Goal: Task Accomplishment & Management: Manage account settings

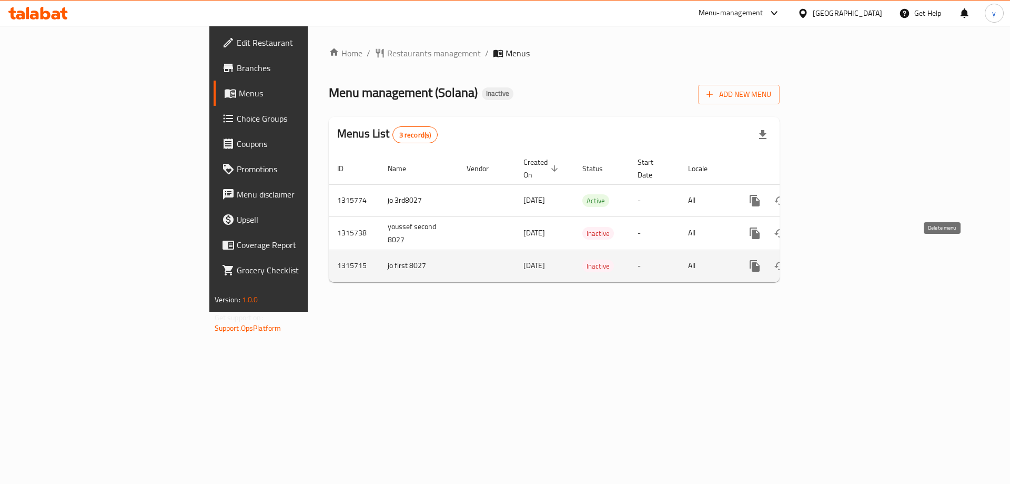
click at [809, 261] on icon "enhanced table" at bounding box center [805, 265] width 7 height 9
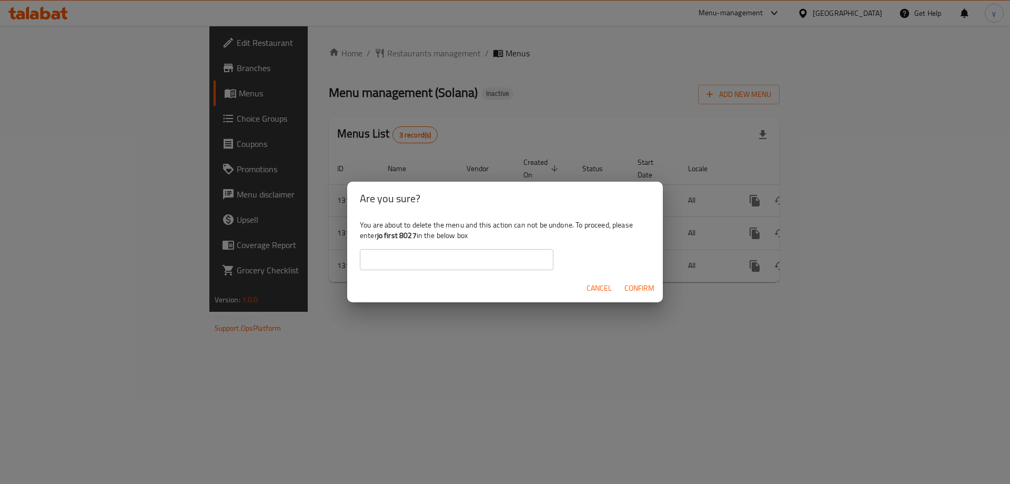
click at [637, 286] on span "Confirm" at bounding box center [640, 288] width 30 height 13
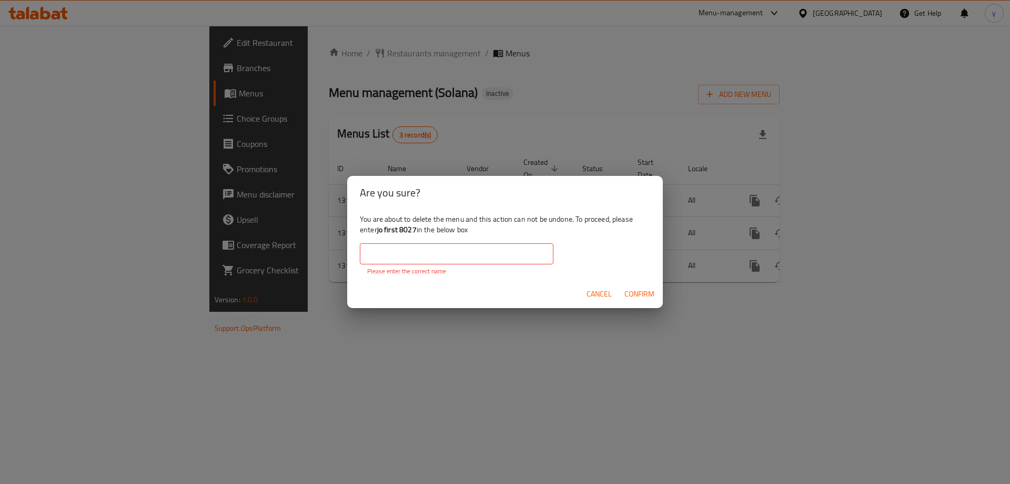
click at [636, 292] on span "Confirm" at bounding box center [640, 293] width 30 height 13
click at [600, 339] on div "Are you sure? You are about to delete the menu and this action can not be undon…" at bounding box center [505, 242] width 1010 height 484
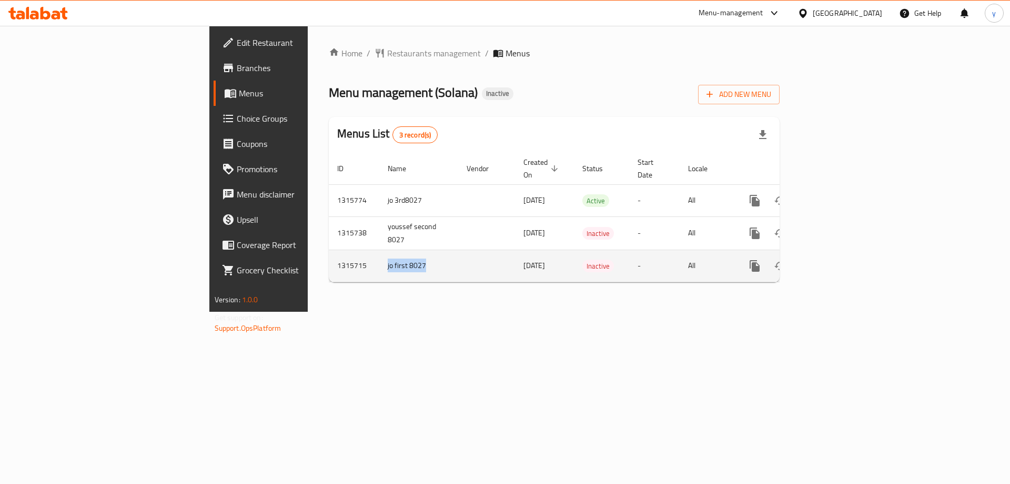
drag, startPoint x: 297, startPoint y: 258, endPoint x: 246, endPoint y: 260, distance: 51.1
click at [379, 260] on td "jo first 8027" at bounding box center [418, 265] width 79 height 32
copy td "jo first 8027"
click at [812, 259] on icon "enhanced table" at bounding box center [805, 265] width 13 height 13
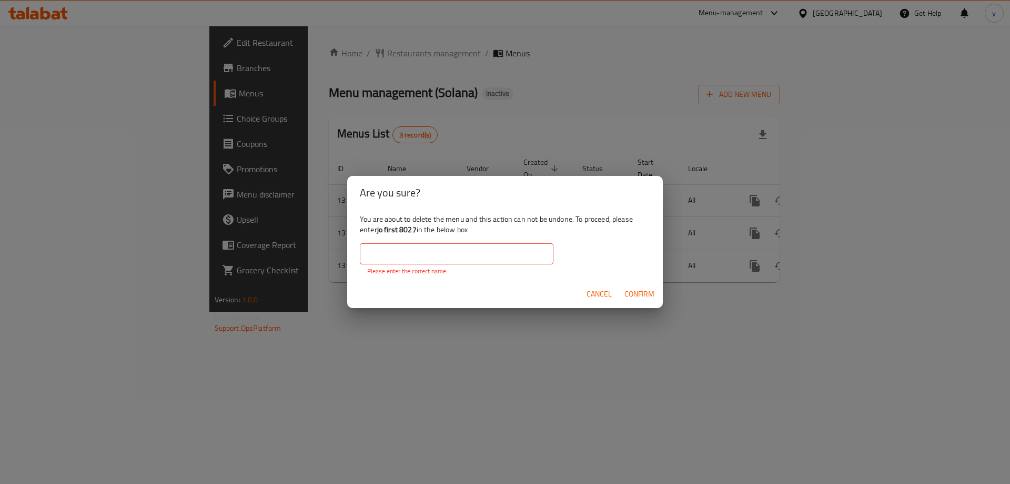
paste input "jo first 8027"
click at [470, 254] on input "jo first 8027" at bounding box center [457, 253] width 194 height 21
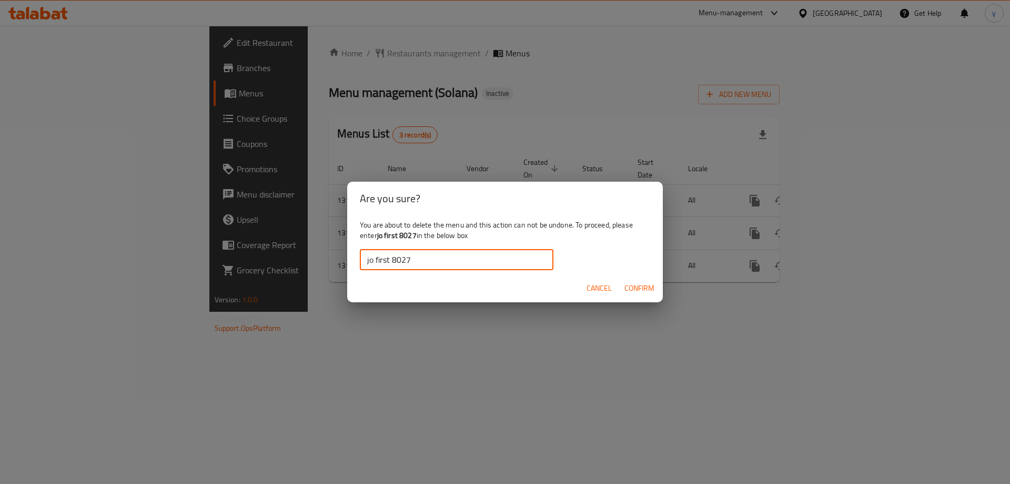
type input "jo first 8027"
click at [646, 292] on span "Confirm" at bounding box center [640, 288] width 30 height 13
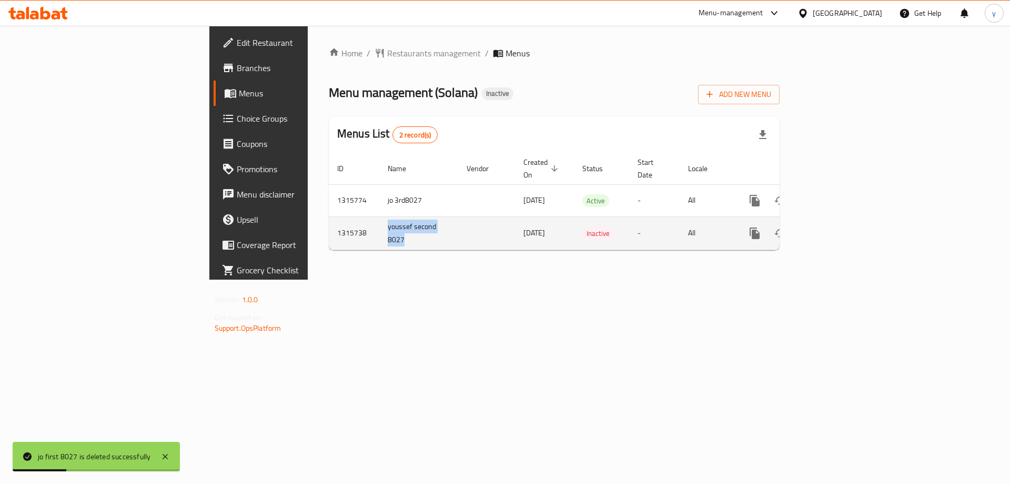
drag, startPoint x: 334, startPoint y: 216, endPoint x: 238, endPoint y: 213, distance: 95.8
click at [329, 216] on tr "1315738 youssef second 8027 [DATE] Inactive - All" at bounding box center [590, 232] width 523 height 33
copy tr "youssef second 8027"
click at [812, 227] on icon "enhanced table" at bounding box center [805, 233] width 13 height 13
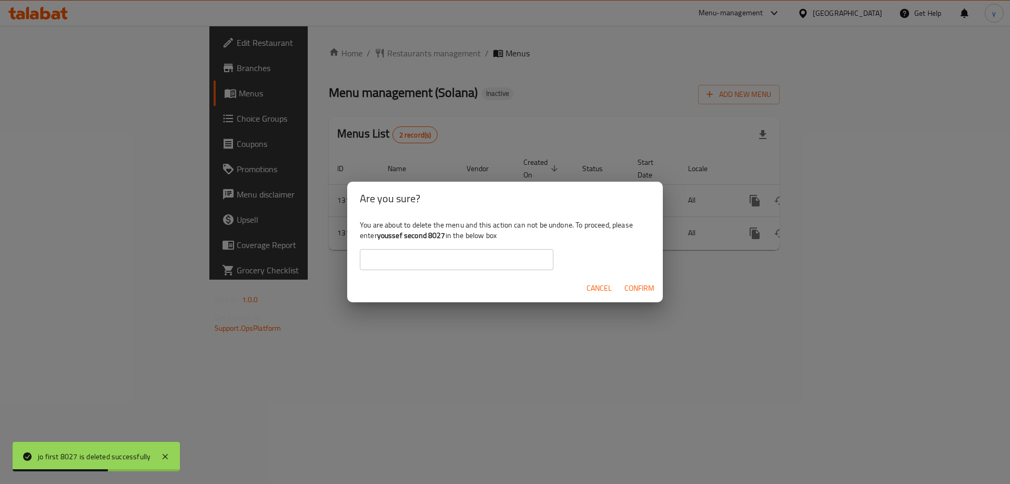
click at [498, 252] on input "text" at bounding box center [457, 259] width 194 height 21
paste input "youssef second 8027"
click at [636, 284] on span "Confirm" at bounding box center [640, 288] width 30 height 13
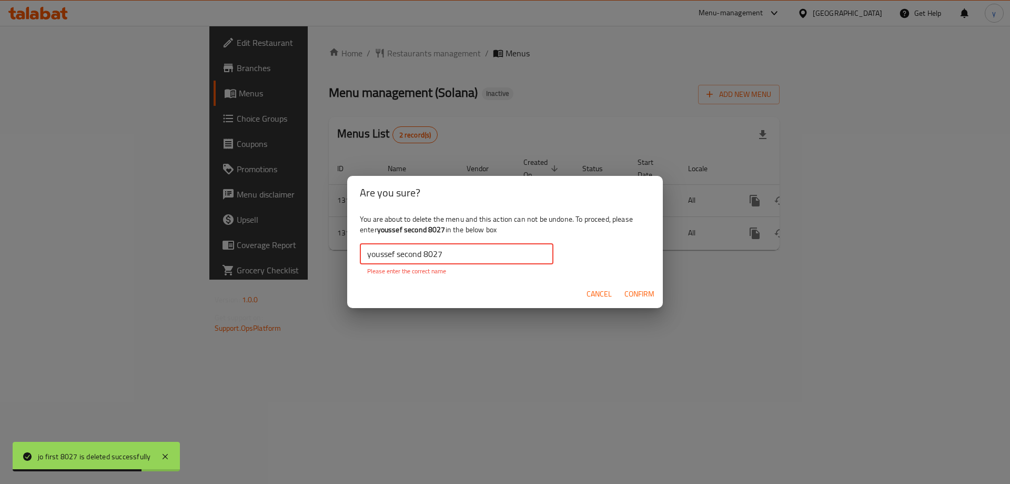
drag, startPoint x: 373, startPoint y: 250, endPoint x: 378, endPoint y: 250, distance: 5.8
click at [377, 250] on input "youssef second 8027" at bounding box center [457, 253] width 194 height 21
click at [379, 251] on input "youssef second 8027" at bounding box center [457, 253] width 194 height 21
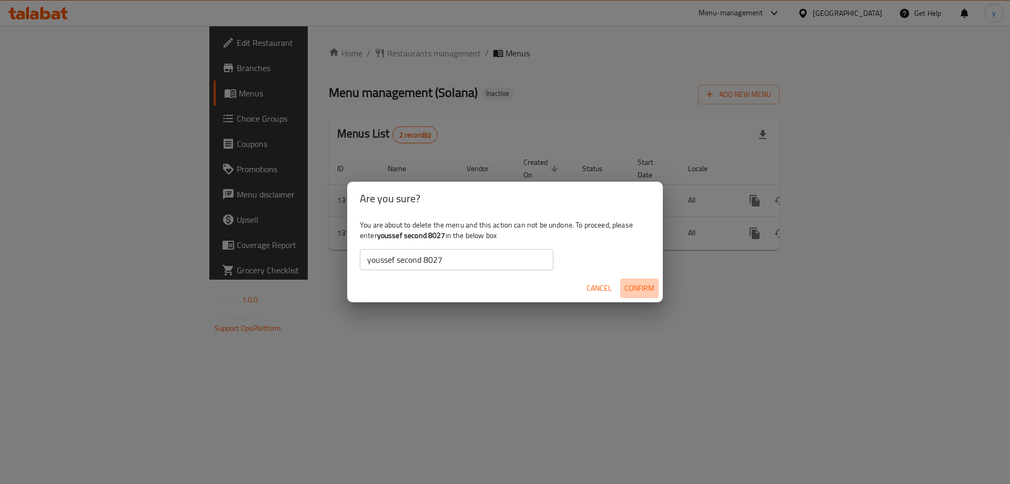
click at [643, 285] on span "Confirm" at bounding box center [640, 288] width 30 height 13
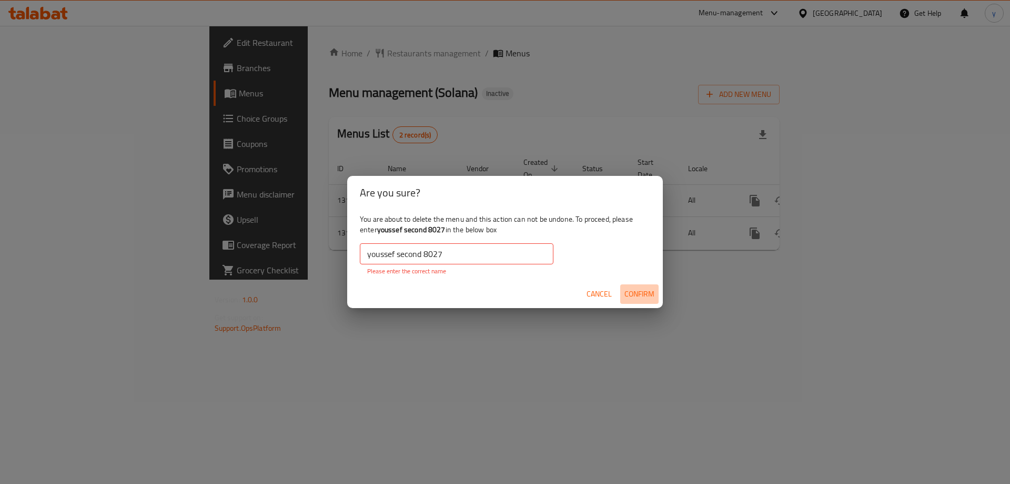
click at [649, 300] on button "Confirm" at bounding box center [639, 293] width 38 height 19
click at [364, 254] on input "youssef second 8027" at bounding box center [457, 253] width 194 height 21
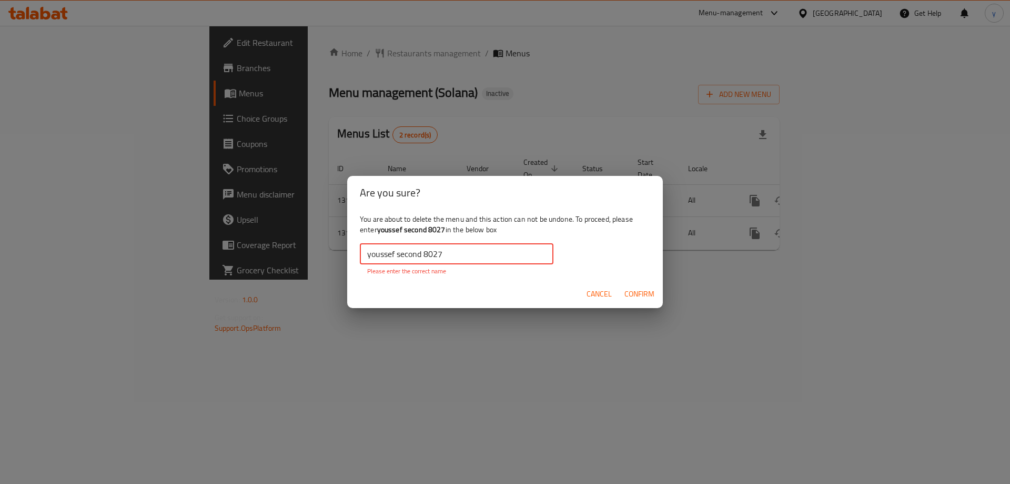
click at [534, 251] on input "youssef second 8027" at bounding box center [457, 253] width 194 height 21
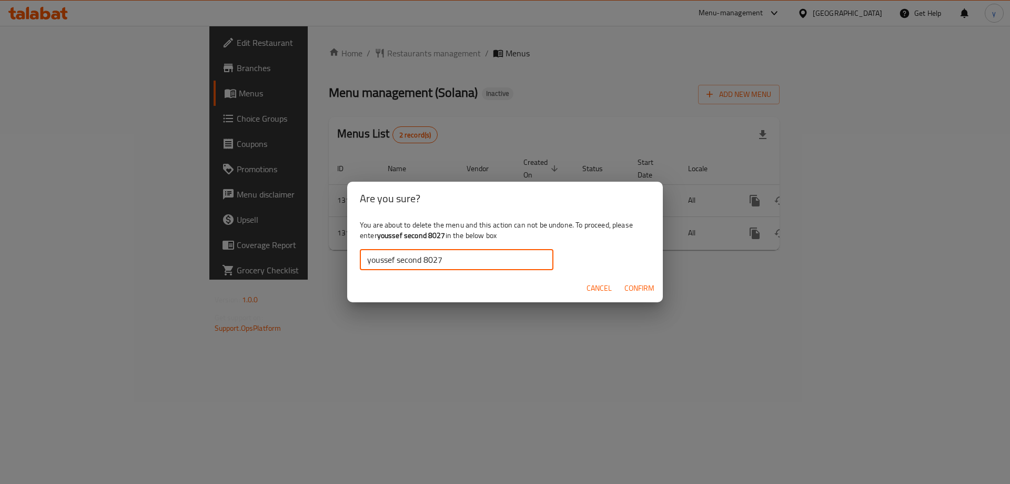
type input "youssef second 8027"
click at [629, 288] on span "Confirm" at bounding box center [640, 288] width 30 height 13
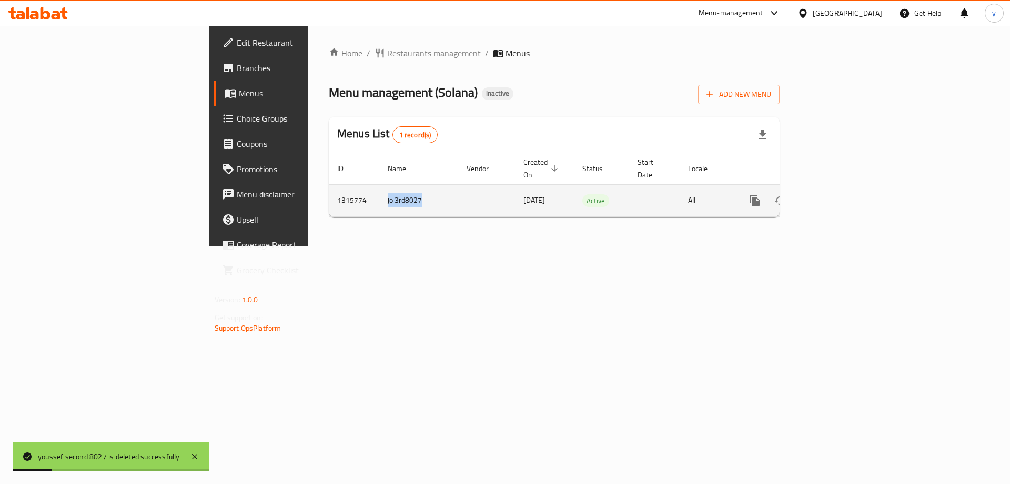
drag, startPoint x: 301, startPoint y: 189, endPoint x: 246, endPoint y: 195, distance: 55.1
click at [379, 195] on td "jo 3rd8027" at bounding box center [418, 200] width 79 height 32
copy td "jo 3rd8027"
click at [818, 188] on button "enhanced table" at bounding box center [805, 200] width 25 height 25
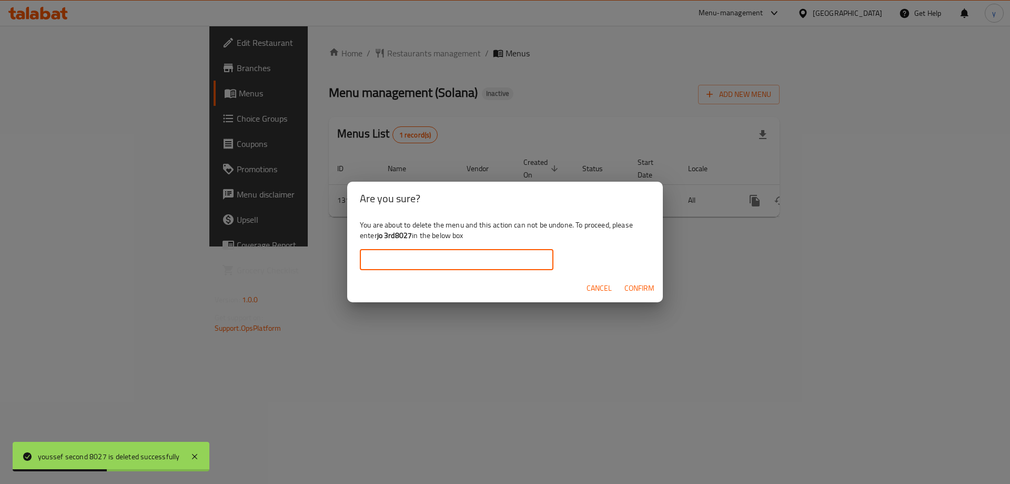
click at [503, 254] on input "text" at bounding box center [457, 259] width 194 height 21
paste input "jo 3rd8027"
type input "jo 3rd8027"
click at [629, 285] on span "Confirm" at bounding box center [640, 288] width 30 height 13
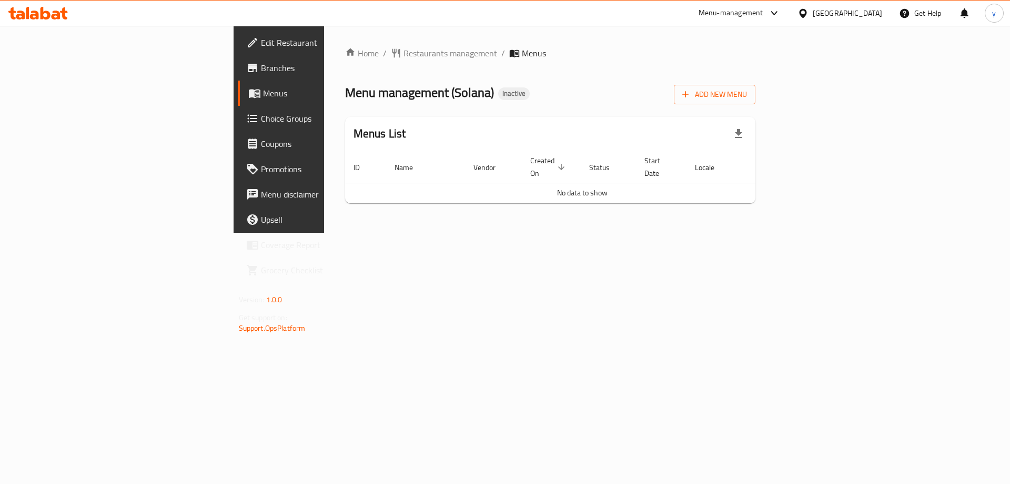
click at [261, 73] on span "Branches" at bounding box center [327, 68] width 133 height 13
